Goal: Navigation & Orientation: Find specific page/section

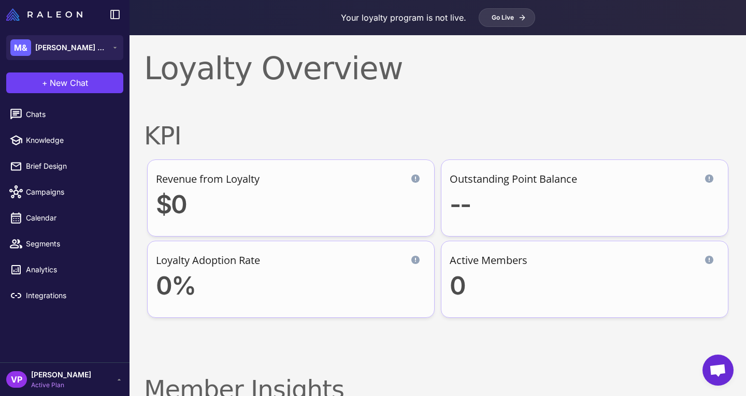
scroll to position [164, 0]
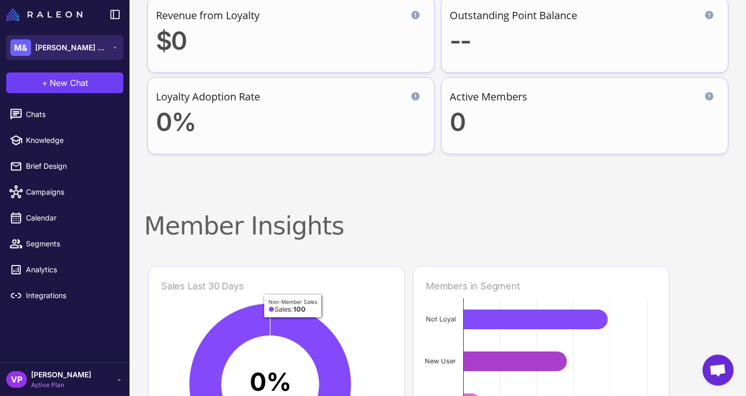
click at [105, 43] on button "M& [PERSON_NAME] & [PERSON_NAME]" at bounding box center [64, 47] width 117 height 25
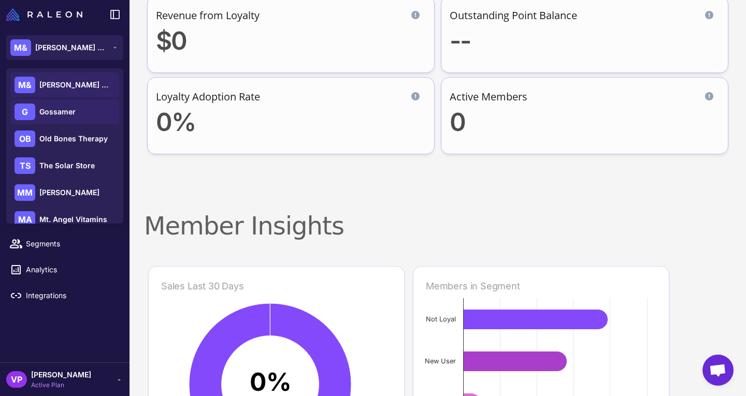
click at [103, 123] on div "[PERSON_NAME]" at bounding box center [64, 111] width 109 height 25
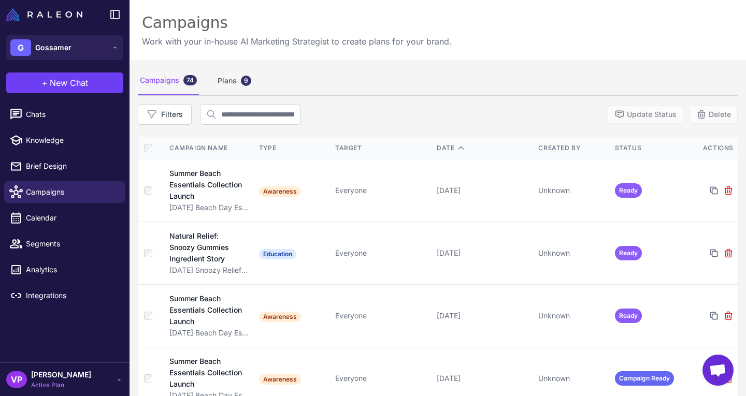
click at [55, 51] on span "Gossamer" at bounding box center [53, 47] width 36 height 11
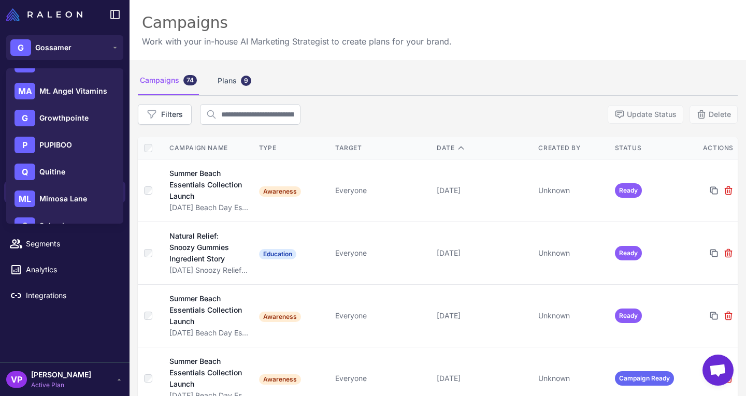
scroll to position [135, 0]
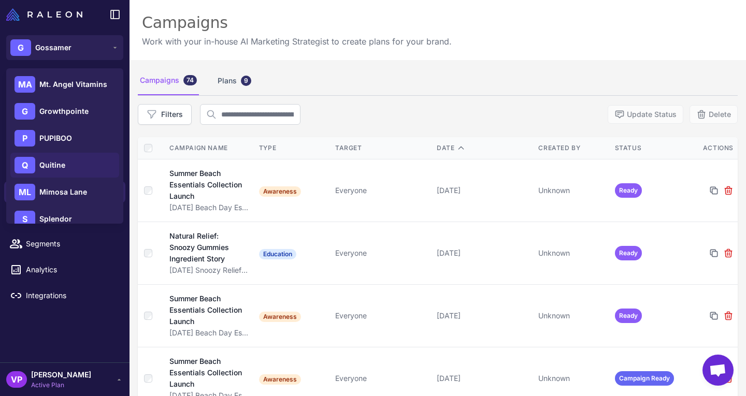
click at [72, 161] on div "Q Quitine" at bounding box center [64, 165] width 109 height 25
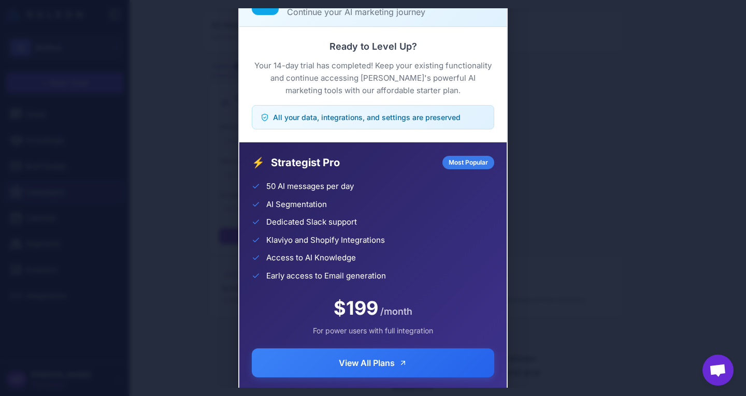
click at [599, 224] on div "Trial Complete Continue your AI marketing journey Ready to Level Up? Your 14-da…" at bounding box center [373, 198] width 746 height 380
click at [540, 195] on div "Trial Complete Continue your AI marketing journey Ready to Level Up? Your 14-da…" at bounding box center [373, 198] width 746 height 380
click at [165, 80] on div "Trial Complete Continue your AI marketing journey Ready to Level Up? Your 14-da…" at bounding box center [373, 198] width 746 height 380
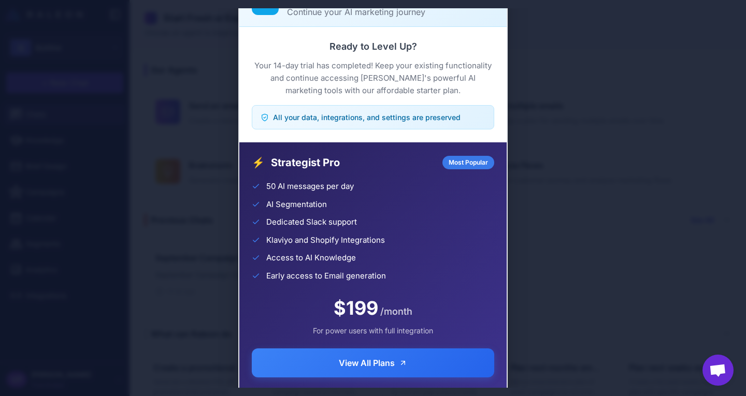
click at [218, 103] on div "Trial Complete Continue your AI marketing journey Ready to Level Up? Your 14-da…" at bounding box center [373, 198] width 746 height 380
click at [541, 102] on div "Trial Complete Continue your AI marketing journey Ready to Level Up? Your 14-da…" at bounding box center [373, 198] width 746 height 380
click at [540, 239] on div "Trial Complete Continue your AI marketing journey Ready to Level Up? Your 14-da…" at bounding box center [373, 198] width 746 height 380
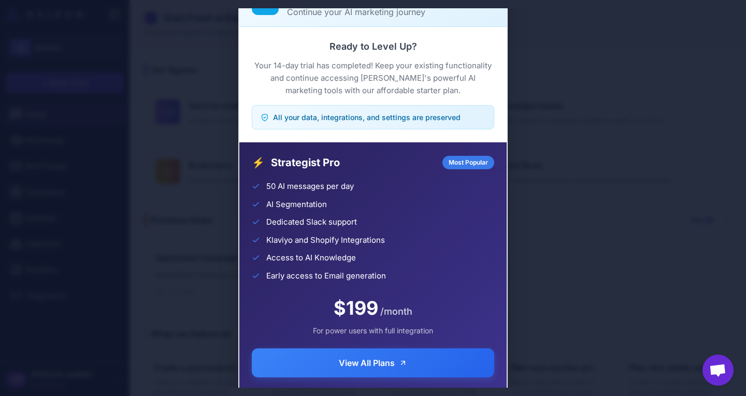
click at [541, 237] on div "Trial Complete Continue your AI marketing journey Ready to Level Up? Your 14-da…" at bounding box center [373, 198] width 746 height 380
